Goal: Check status: Verify the current state of an ongoing process or item

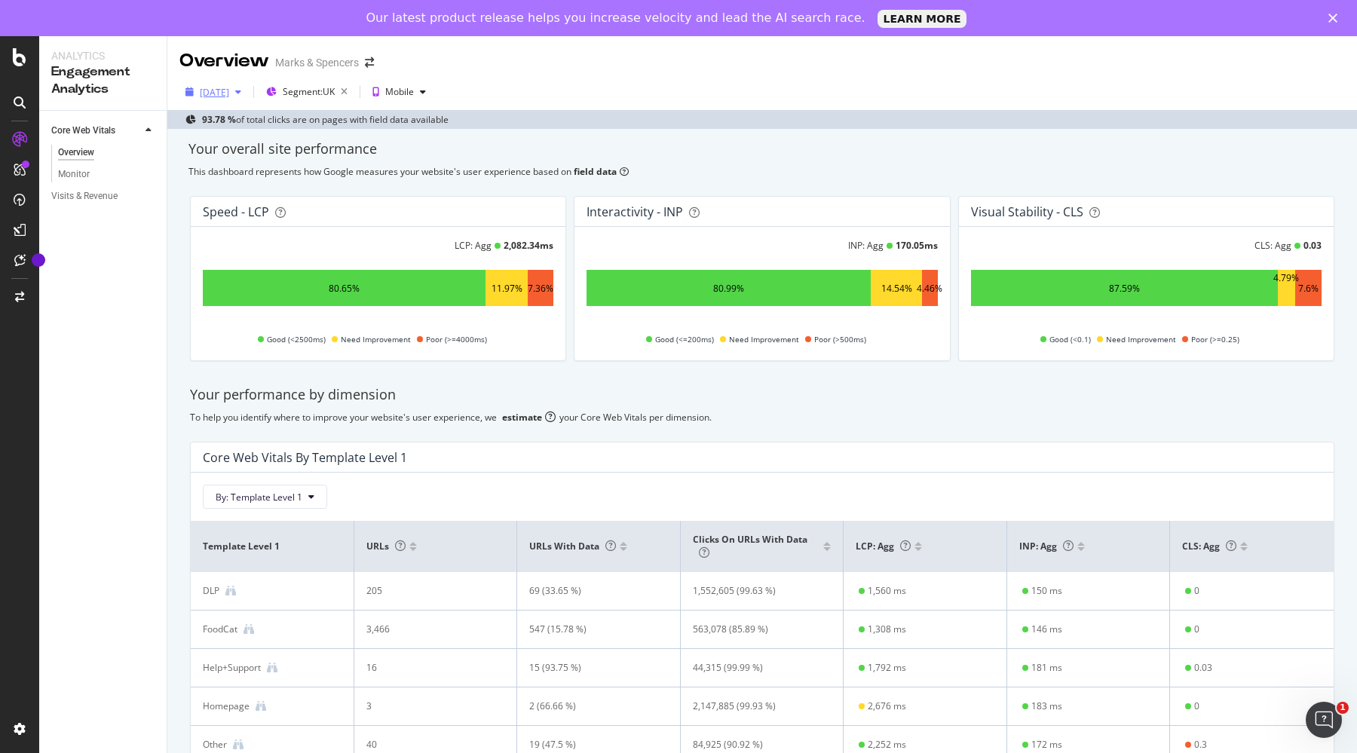
click at [217, 91] on div "[DATE]" at bounding box center [214, 92] width 29 height 13
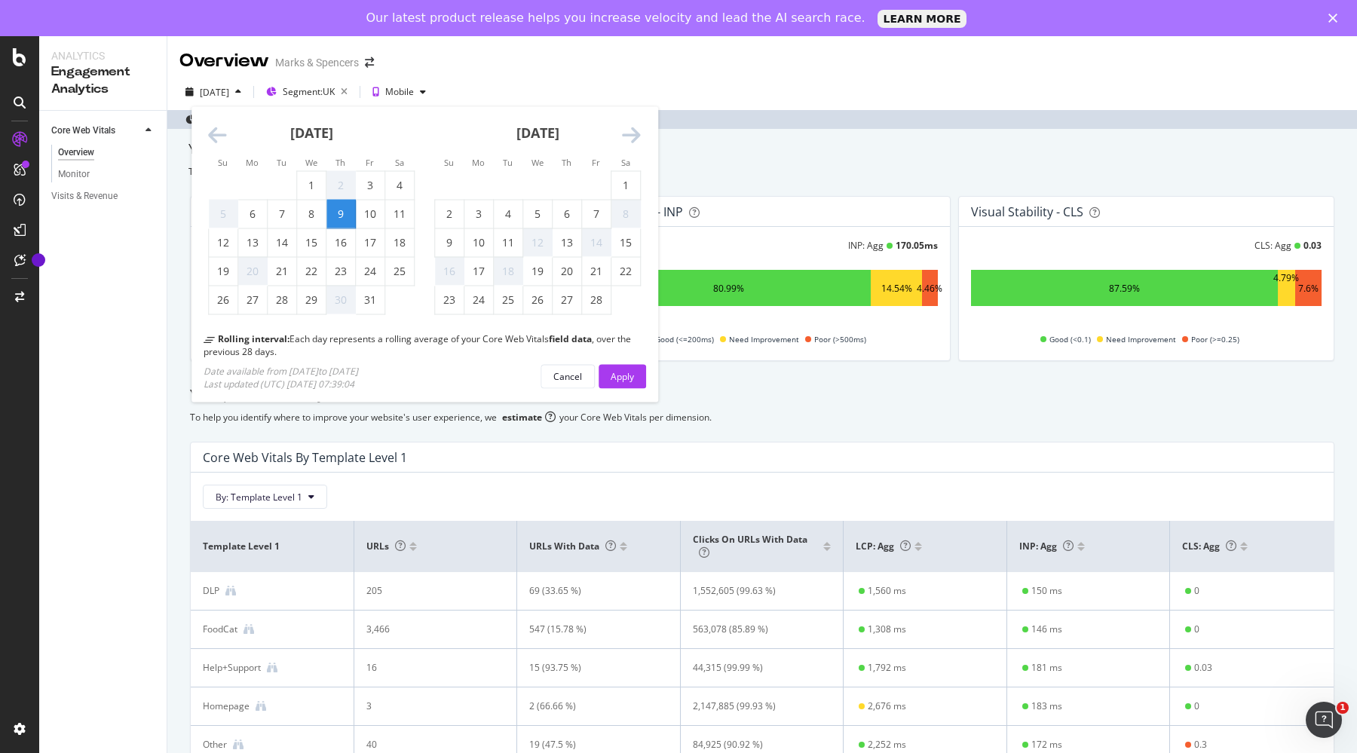
click at [638, 127] on icon "Move forward to switch to the next month." at bounding box center [631, 135] width 19 height 21
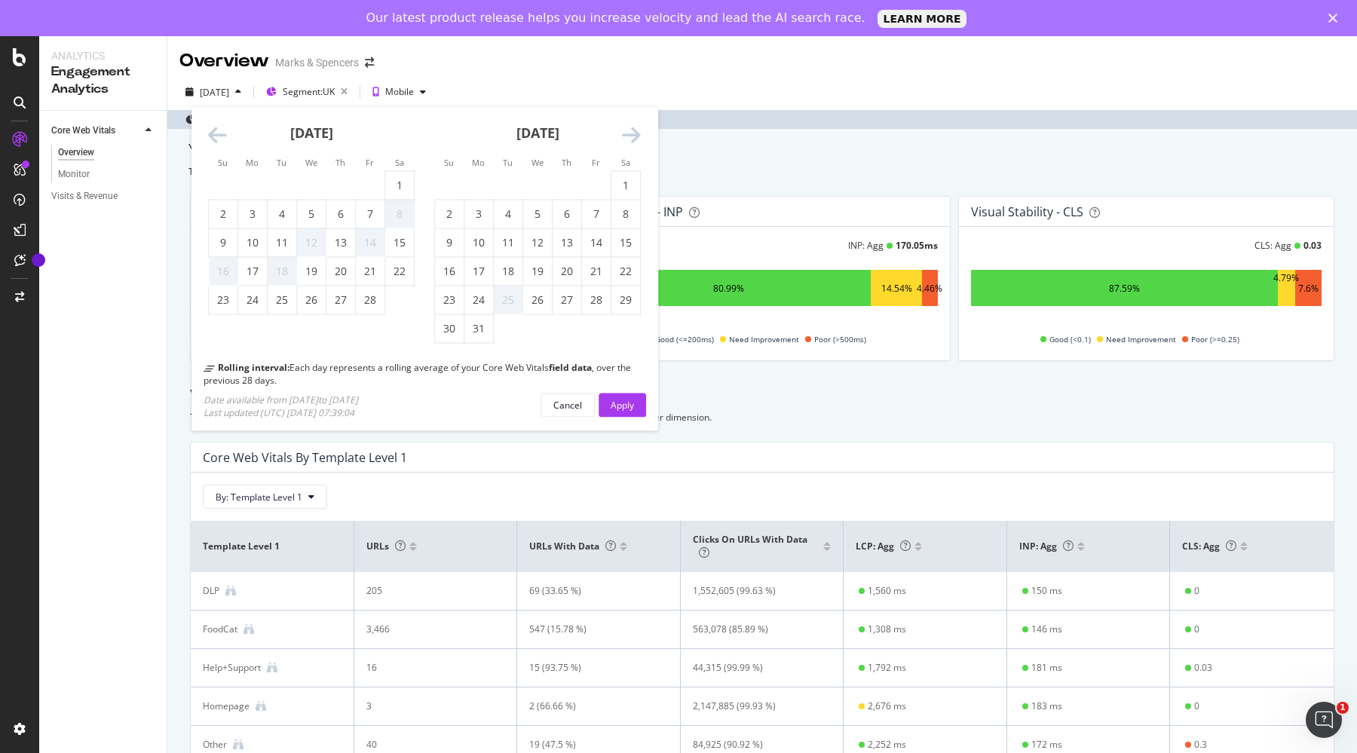
click at [638, 127] on icon "Move forward to switch to the next month." at bounding box center [631, 135] width 19 height 21
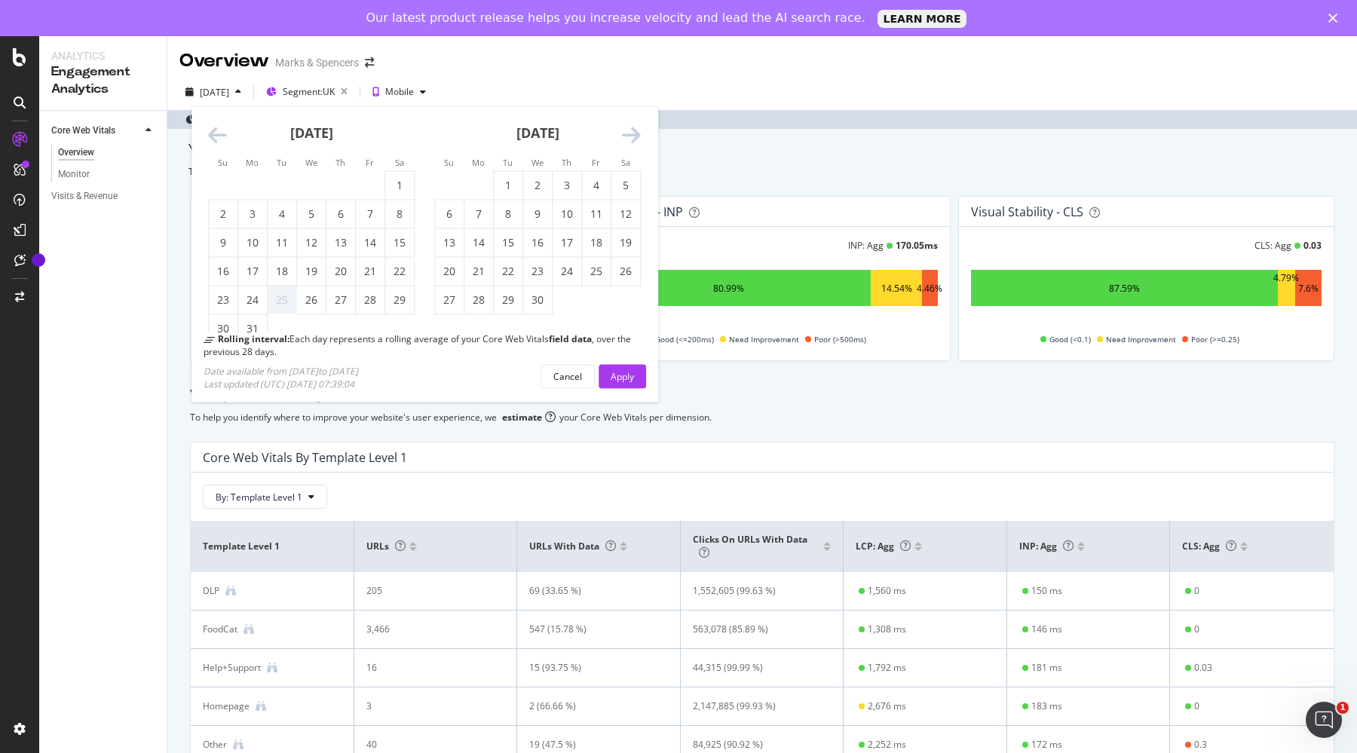
click at [638, 127] on icon "Move forward to switch to the next month." at bounding box center [631, 135] width 19 height 21
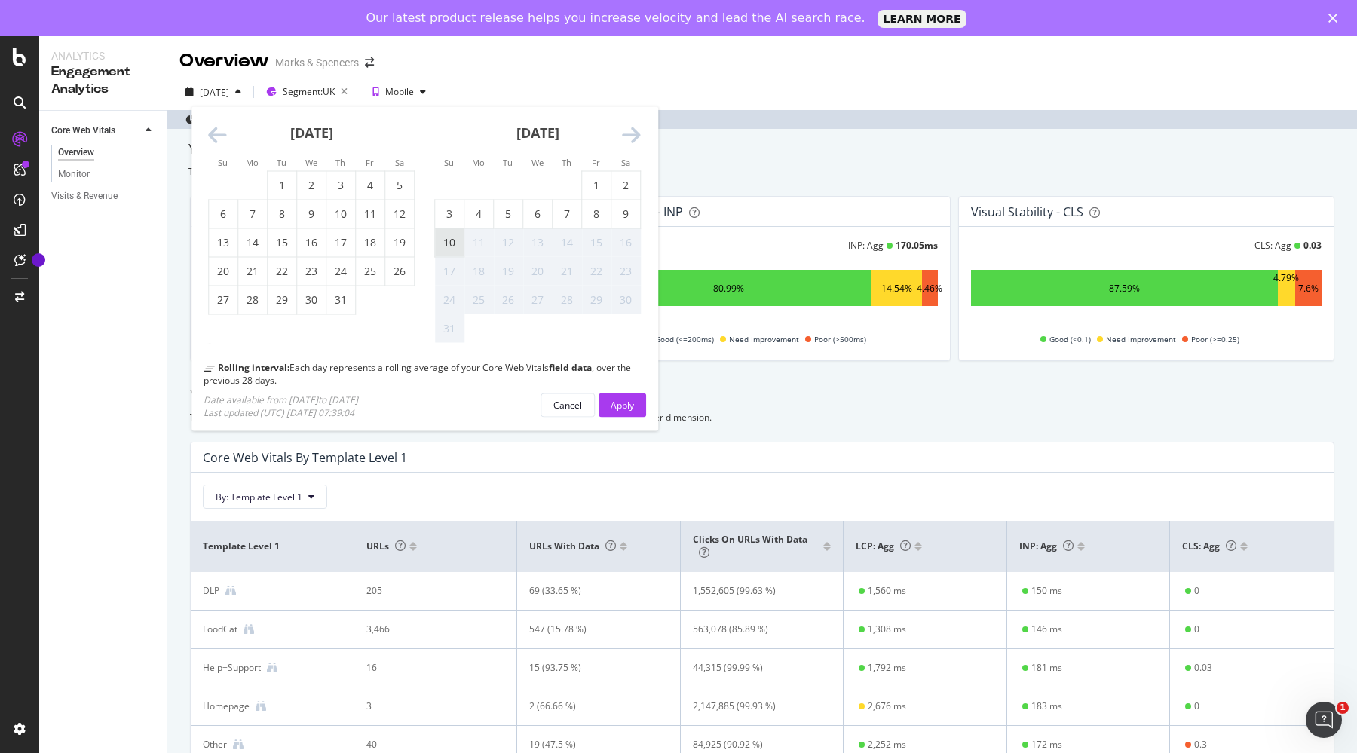
click at [452, 237] on div "10" at bounding box center [449, 242] width 29 height 15
click at [618, 403] on div "Apply" at bounding box center [622, 404] width 23 height 13
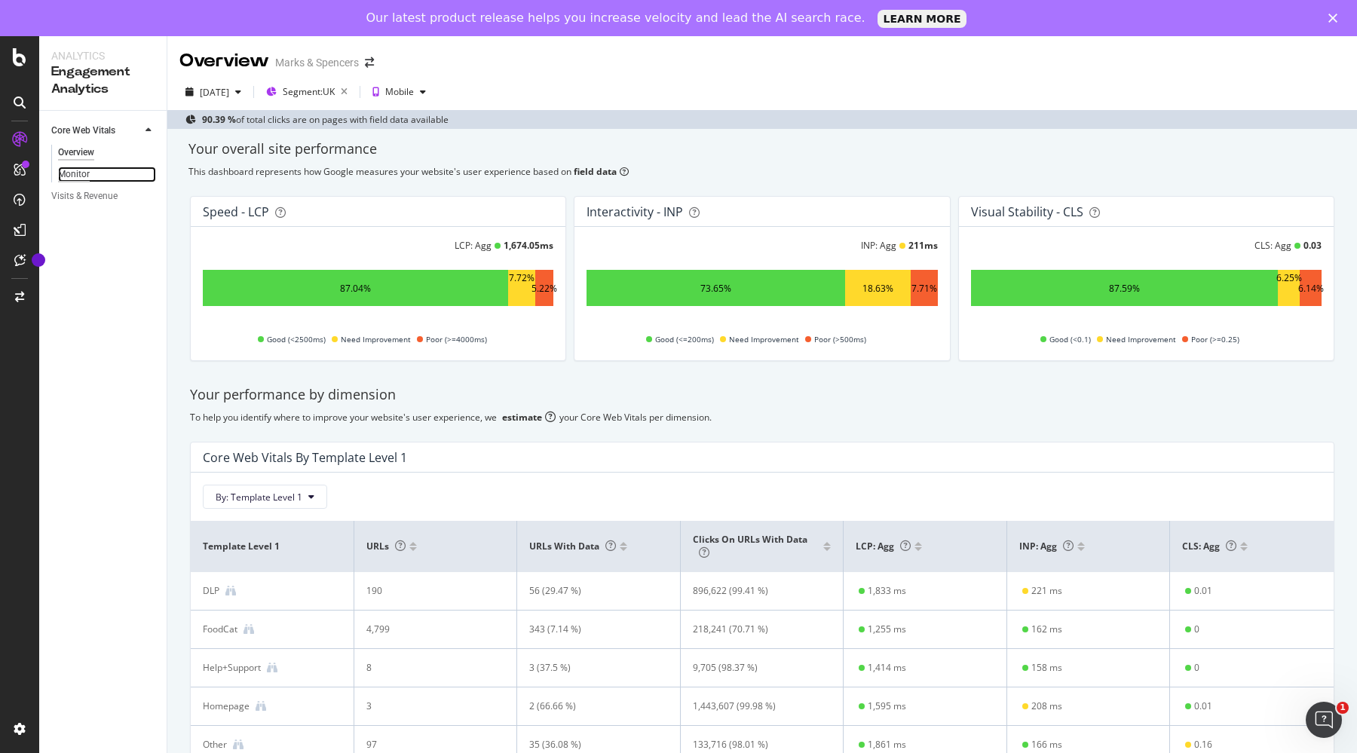
click at [70, 173] on div "Monitor" at bounding box center [74, 175] width 32 height 16
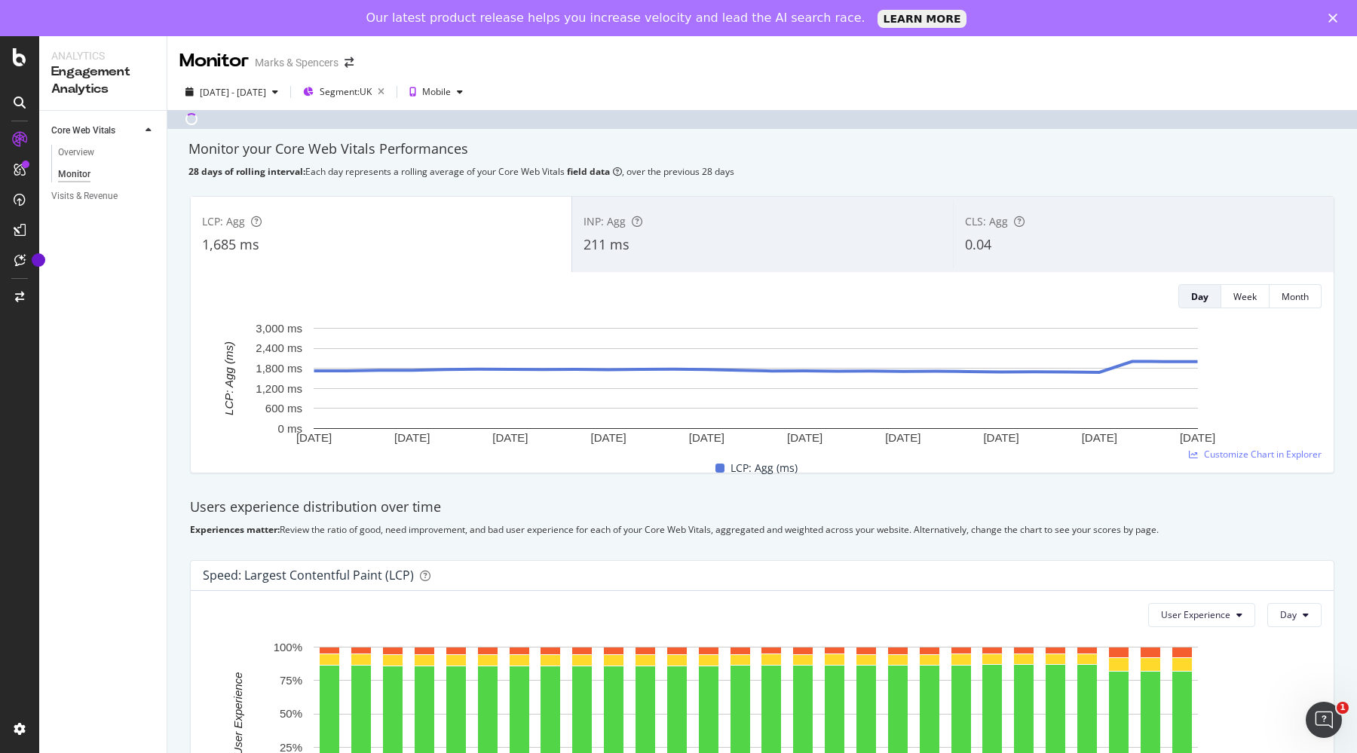
click at [427, 249] on div "1,685 ms" at bounding box center [381, 245] width 358 height 20
click at [687, 242] on div "211 ms" at bounding box center [762, 245] width 358 height 20
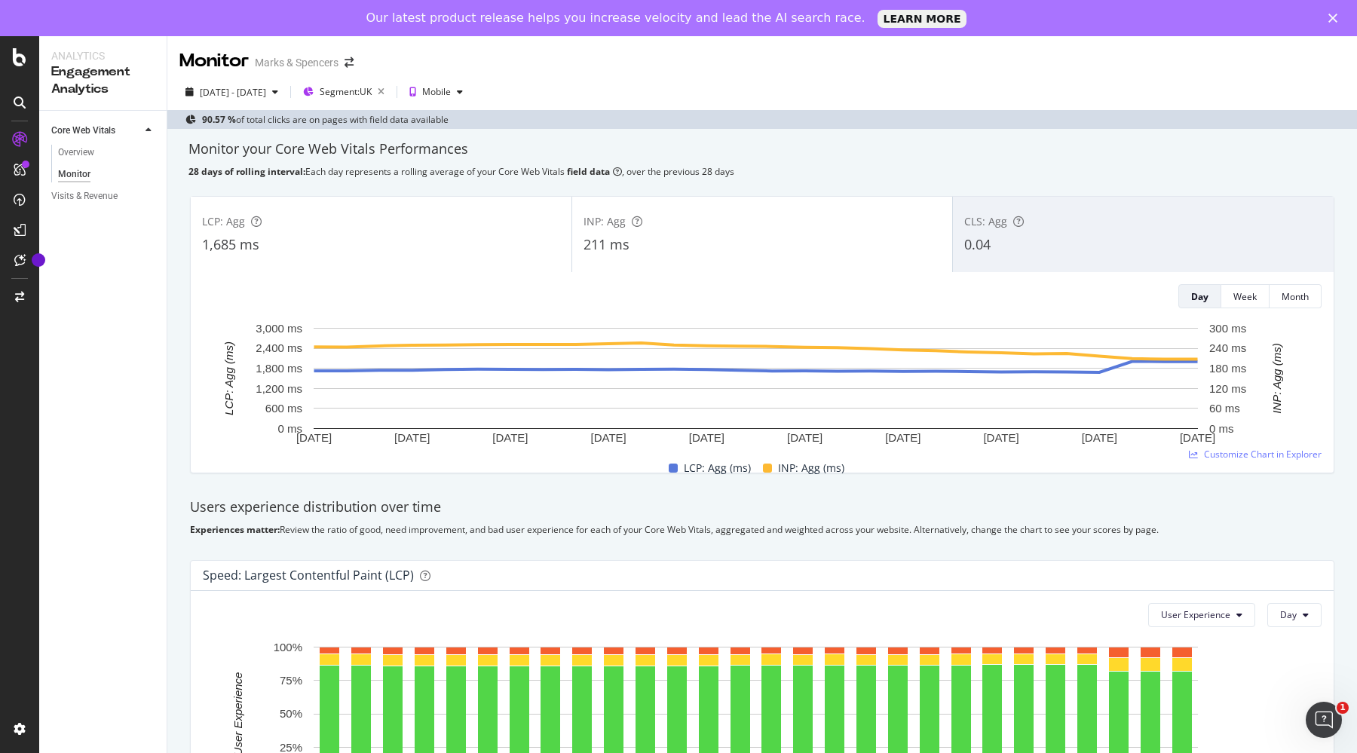
click at [440, 212] on div "LCP: Agg 1,685 ms" at bounding box center [381, 235] width 381 height 68
